Goal: Find specific page/section: Find specific page/section

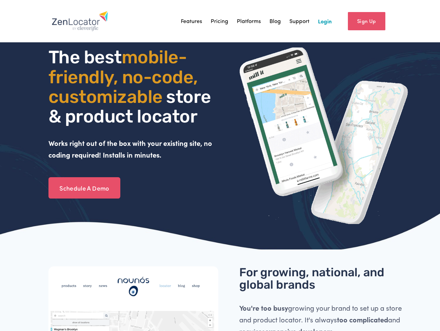
click at [325, 24] on link "Login" at bounding box center [325, 21] width 14 height 10
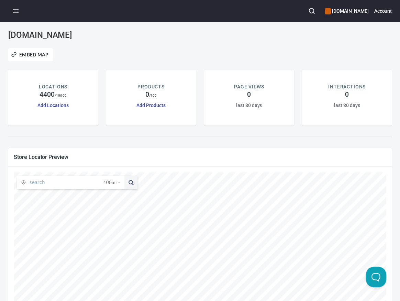
click at [58, 183] on input "text" at bounding box center [67, 182] width 74 height 13
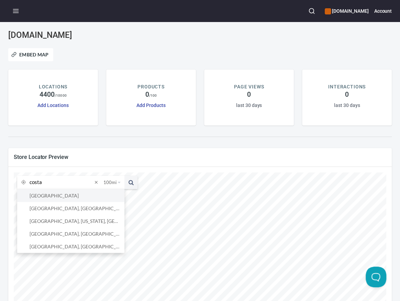
click at [54, 195] on li "[GEOGRAPHIC_DATA]" at bounding box center [70, 195] width 107 height 13
type input "[GEOGRAPHIC_DATA]"
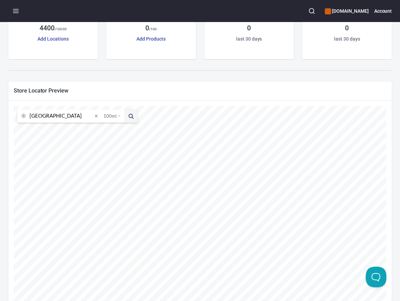
scroll to position [108, 0]
